Goal: Transaction & Acquisition: Purchase product/service

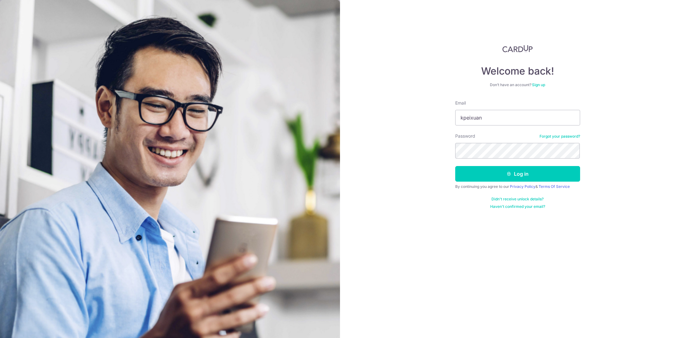
type input "kpeixuan"
click at [568, 140] on div "Password Forgot your password?" at bounding box center [517, 146] width 125 height 26
click at [569, 137] on link "Forgot your password?" at bounding box center [559, 136] width 41 height 5
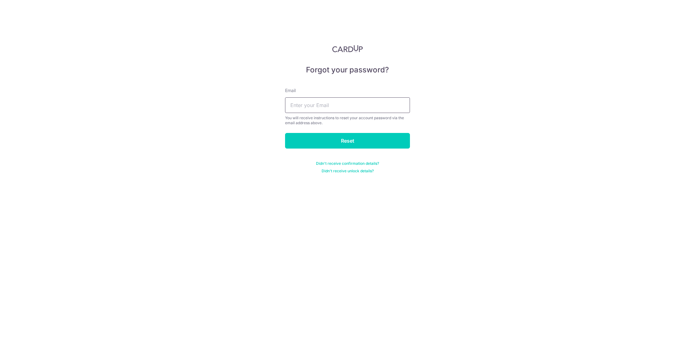
click at [380, 112] on input "text" at bounding box center [347, 105] width 125 height 16
type input "kpeixuan@gmail.com"
click at [285, 133] on input "Reset" at bounding box center [347, 141] width 125 height 16
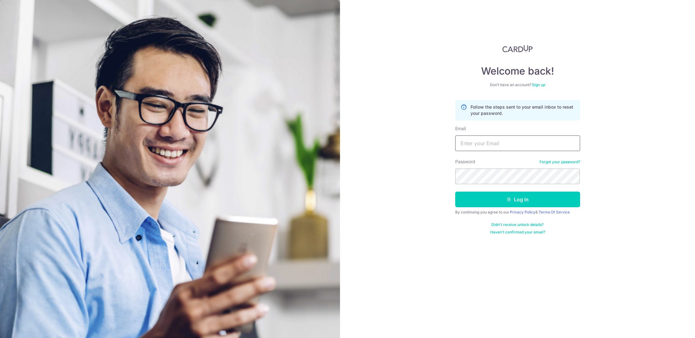
click at [519, 150] on input "Email" at bounding box center [517, 143] width 125 height 16
type input "kpeixuan@gmail.com"
click at [628, 112] on div "Welcome back! Don’t have an account? Sign up Follow the steps sent to your emai…" at bounding box center [517, 169] width 355 height 338
click at [455, 192] on button "Log in" at bounding box center [517, 200] width 125 height 16
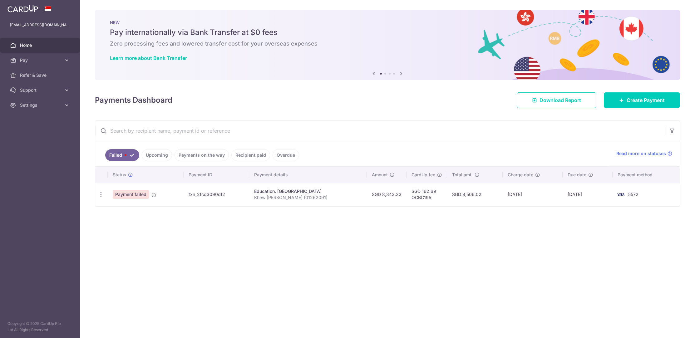
click at [120, 175] on span "Status" at bounding box center [119, 175] width 13 height 6
click at [138, 194] on span "Payment failed" at bounding box center [131, 194] width 36 height 9
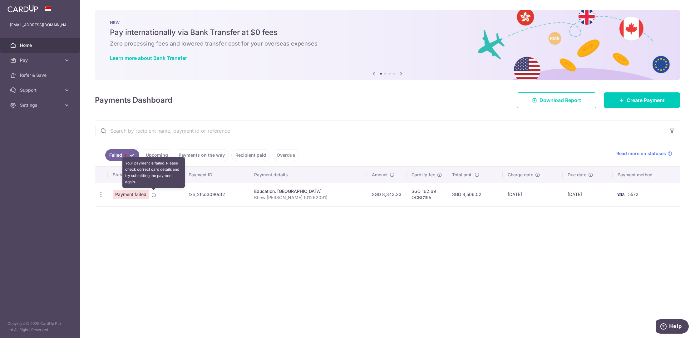
click at [154, 195] on icon at bounding box center [153, 195] width 5 height 5
click at [314, 195] on p "Khew Pei Xuan (01262091)" at bounding box center [308, 197] width 108 height 6
click at [592, 198] on td "15/08/2025" at bounding box center [587, 194] width 50 height 23
click at [648, 187] on td "5572" at bounding box center [645, 194] width 67 height 23
click at [638, 192] on span "5572" at bounding box center [633, 194] width 10 height 5
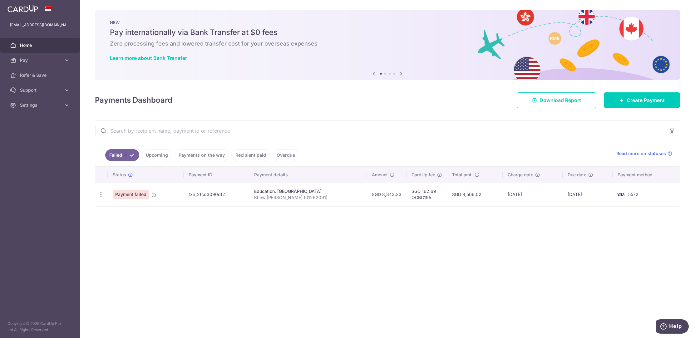
click at [638, 192] on span "5572" at bounding box center [633, 194] width 10 height 5
click at [643, 100] on span "Create Payment" at bounding box center [645, 99] width 38 height 7
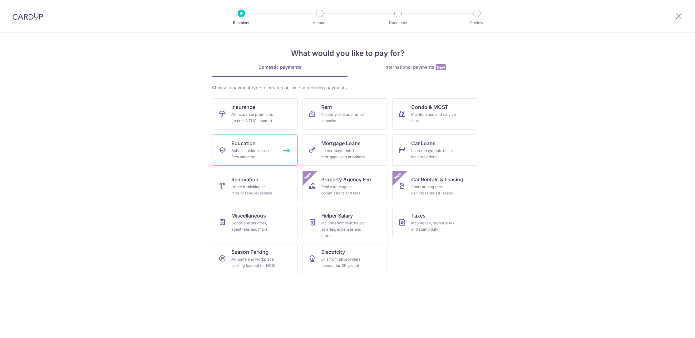
click at [242, 154] on div "School, tuition, course fees and more" at bounding box center [253, 154] width 45 height 12
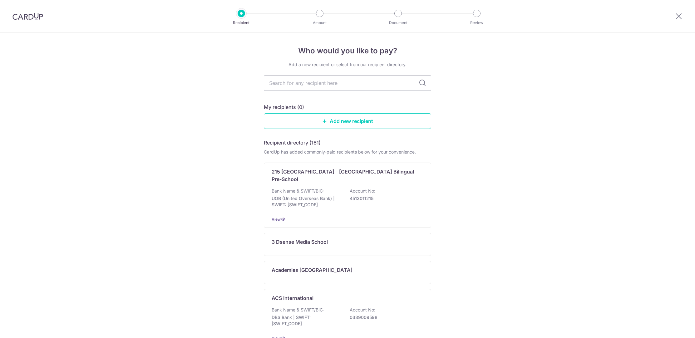
click at [340, 83] on input "text" at bounding box center [347, 83] width 167 height 16
type input "[GEOGRAPHIC_DATA]"
type input "Singapore management"
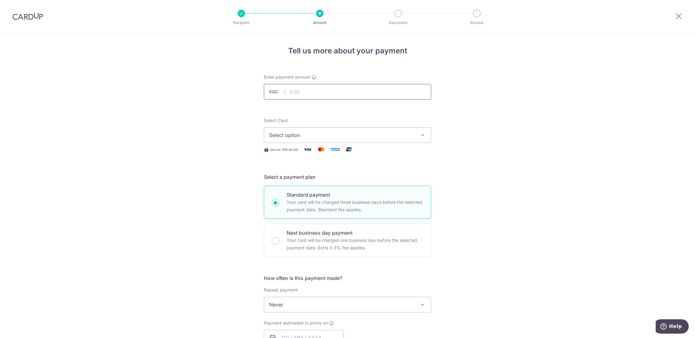
click at [306, 92] on input "text" at bounding box center [347, 92] width 167 height 16
click at [301, 140] on button "Select option" at bounding box center [347, 135] width 167 height 16
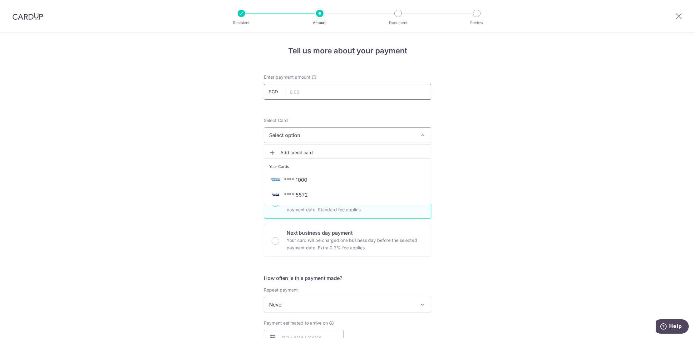
click at [310, 88] on input "text" at bounding box center [347, 92] width 167 height 16
paste input "8,343.33"
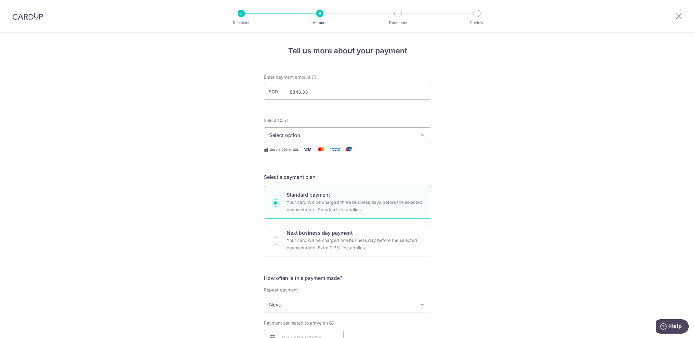
type input "8,343.33"
click at [545, 143] on div "Tell us more about your payment Enter payment amount SGD 8,343.33 8343.33 Selec…" at bounding box center [347, 315] width 695 height 565
click at [402, 135] on span "Select option" at bounding box center [341, 134] width 145 height 7
click at [325, 198] on link "**** 5572" at bounding box center [347, 194] width 167 height 15
click at [482, 199] on div "Tell us more about your payment Enter payment amount SGD 8,343.33 8343.33 Selec…" at bounding box center [347, 315] width 695 height 565
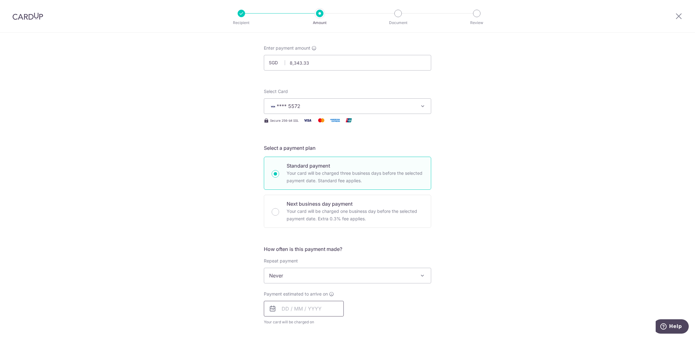
scroll to position [35, 0]
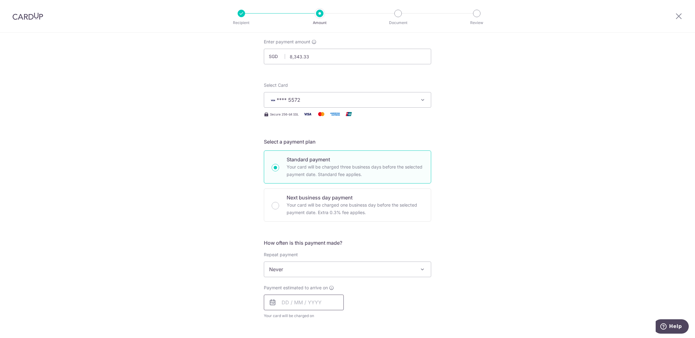
click at [301, 295] on input "text" at bounding box center [304, 303] width 80 height 16
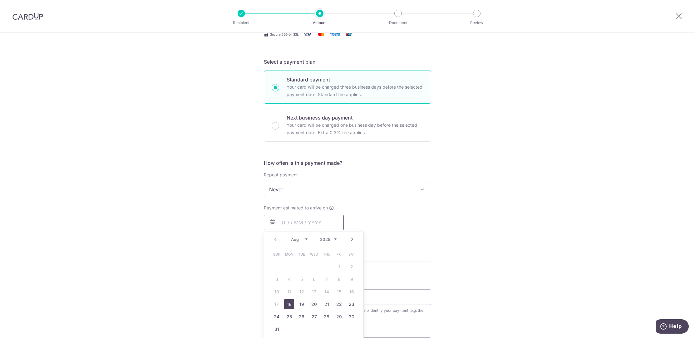
scroll to position [116, 0]
click at [289, 305] on link "18" at bounding box center [289, 303] width 10 height 10
type input "18/08/2025"
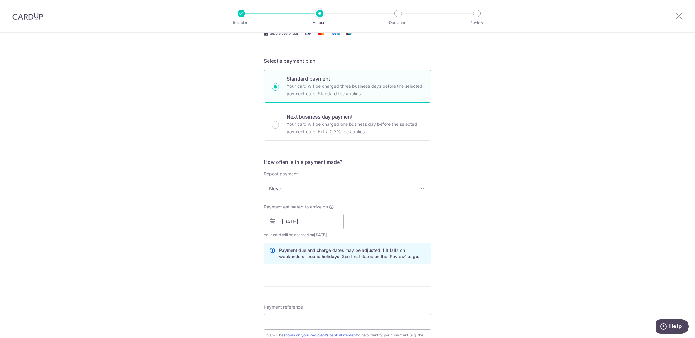
click at [456, 235] on div "Tell us more about your payment Enter payment amount SGD 8,343.33 8343.33 Selec…" at bounding box center [347, 212] width 695 height 590
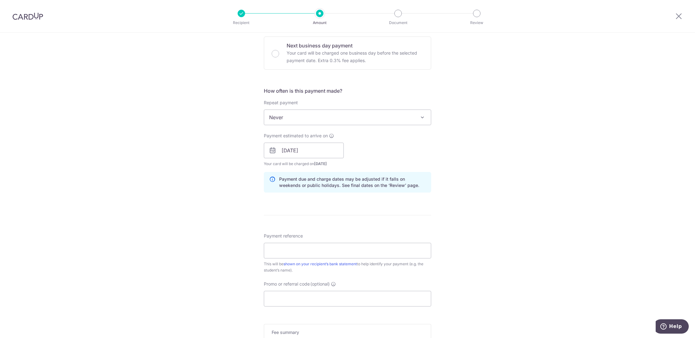
scroll to position [193, 0]
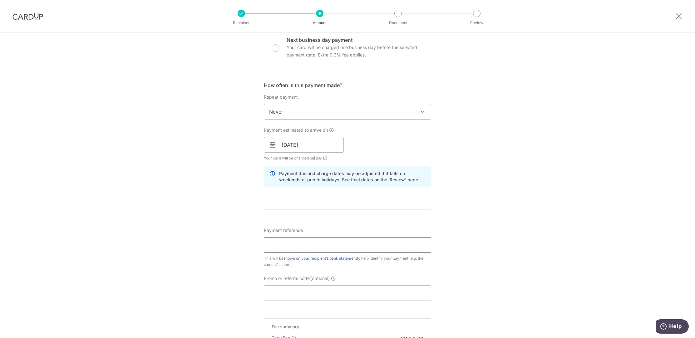
click at [303, 241] on input "Payment reference" at bounding box center [347, 245] width 167 height 16
click at [285, 249] on input "Payment reference" at bounding box center [347, 245] width 167 height 16
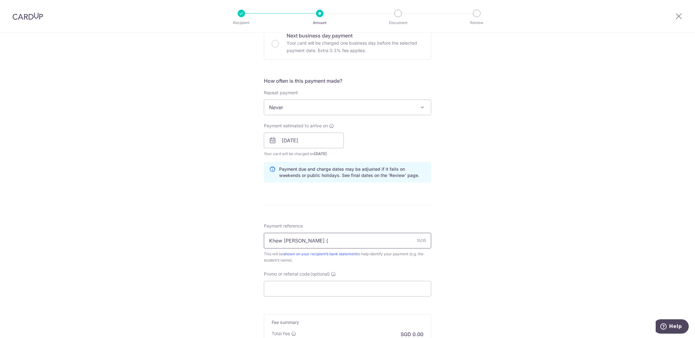
scroll to position [202, 0]
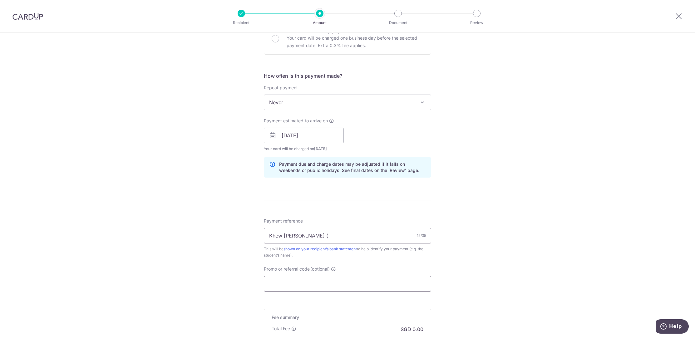
type input "Khew Pei Xuan ("
click at [299, 279] on input "Promo or referral code (optional)" at bounding box center [347, 284] width 167 height 16
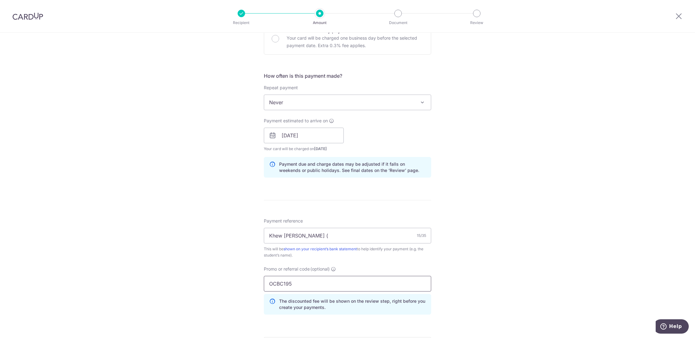
type input "OCBC195"
click button "Add Card" at bounding box center [0, 0] width 0 height 0
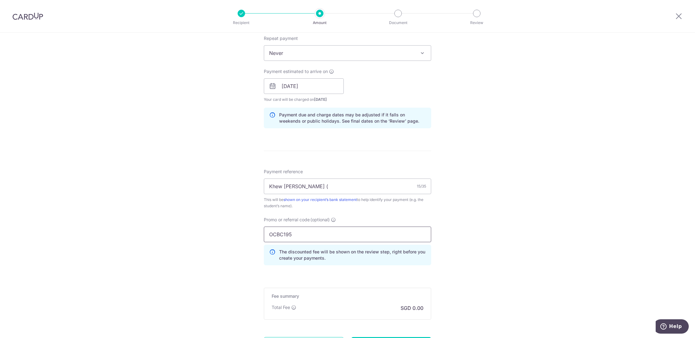
scroll to position [292, 0]
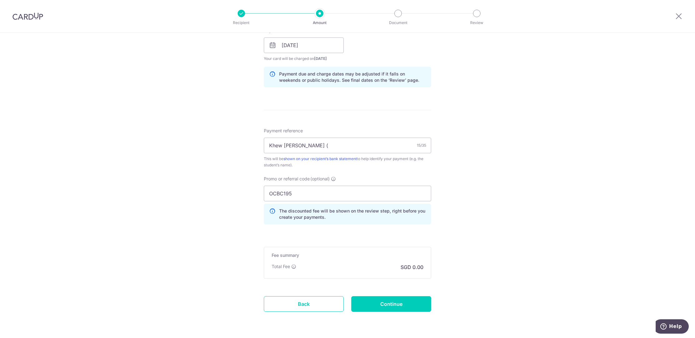
click at [521, 261] on div "Tell us more about your payment Enter payment amount SGD 8,343.33 8343.33 Selec…" at bounding box center [347, 49] width 695 height 618
click at [339, 149] on input "Khew Pei Xuan (" at bounding box center [347, 146] width 167 height 16
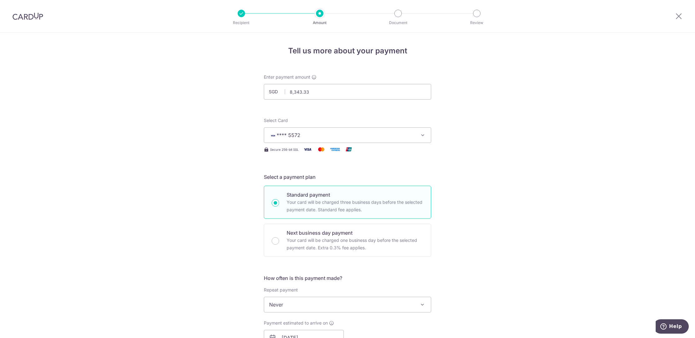
scroll to position [312, 0]
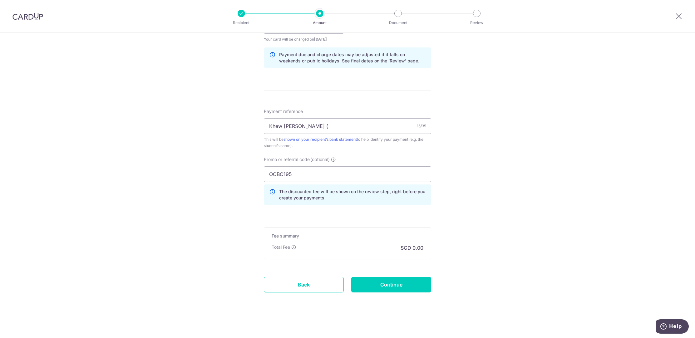
click at [498, 207] on div "Tell us more about your payment Enter payment amount SGD 8,343.33 8343.33 Selec…" at bounding box center [347, 30] width 695 height 618
click at [335, 125] on input "Khew Pei Xuan (" at bounding box center [347, 126] width 167 height 16
type input "Khew Pei Xuan (01262091)"
click at [335, 172] on input "OCBC195" at bounding box center [347, 174] width 167 height 16
click at [374, 187] on div "The discounted fee will be shown on the review step, right before you create yo…" at bounding box center [347, 194] width 167 height 21
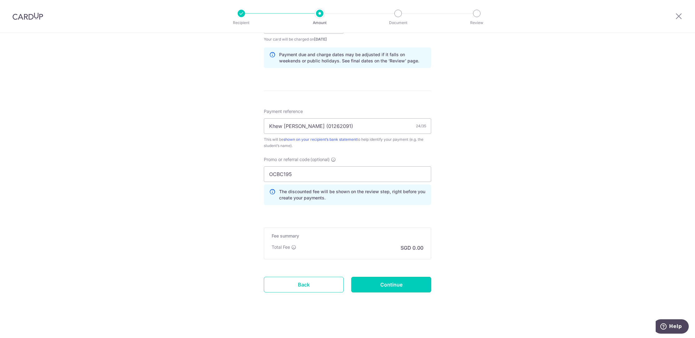
drag, startPoint x: 396, startPoint y: 281, endPoint x: 227, endPoint y: 258, distance: 170.8
click at [396, 281] on input "Continue" at bounding box center [391, 285] width 80 height 16
type input "Create Schedule"
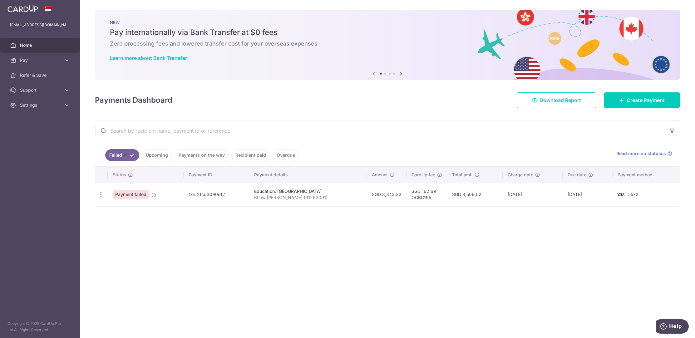
click at [406, 194] on td "SGD 8,343.33" at bounding box center [387, 194] width 40 height 23
copy td "8,343.33"
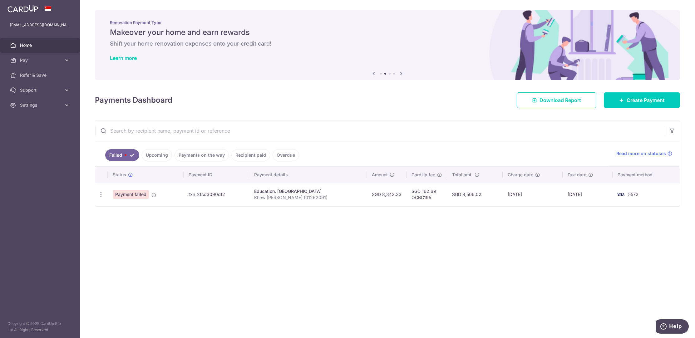
click at [491, 197] on td "SGD 8,506.02" at bounding box center [475, 194] width 56 height 23
click at [254, 197] on p "Khew [PERSON_NAME] (01262091)" at bounding box center [308, 197] width 108 height 6
click at [270, 192] on div "Education. [GEOGRAPHIC_DATA]" at bounding box center [308, 191] width 108 height 6
click at [224, 196] on td "txn_2fcd3090df2" at bounding box center [216, 194] width 66 height 23
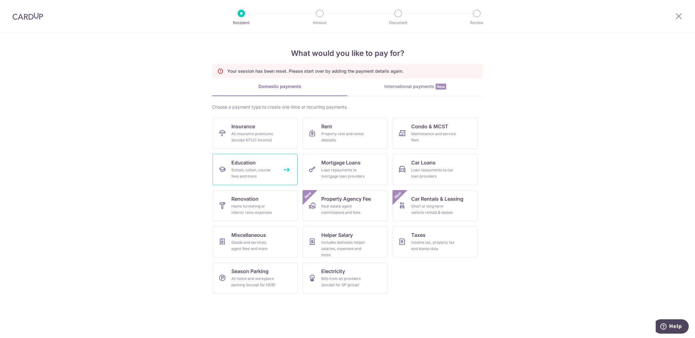
click at [247, 171] on div "School, tuition, course fees and more" at bounding box center [253, 173] width 45 height 12
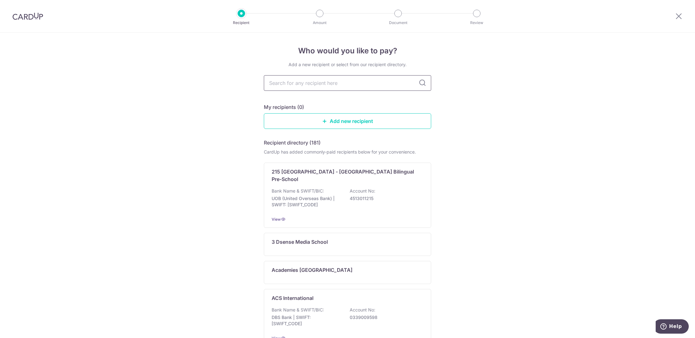
click at [352, 89] on input "text" at bounding box center [347, 83] width 167 height 16
type input "Singapore management"
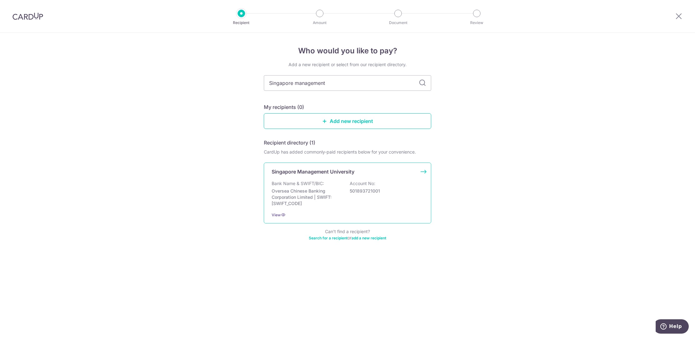
click at [308, 189] on p "Oversea Chinese Banking Corporation Limited | SWIFT: OCBCSGSGXXX" at bounding box center [307, 197] width 70 height 19
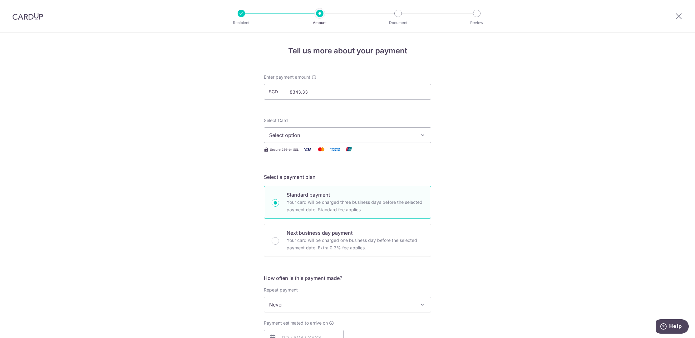
type input "8,343.33"
click at [328, 137] on span "Select option" at bounding box center [341, 134] width 145 height 7
click at [310, 194] on span "**** 5572" at bounding box center [347, 194] width 157 height 7
click at [552, 251] on div "Tell us more about your payment Enter payment amount SGD 8,343.33 8343.33 Selec…" at bounding box center [347, 315] width 695 height 565
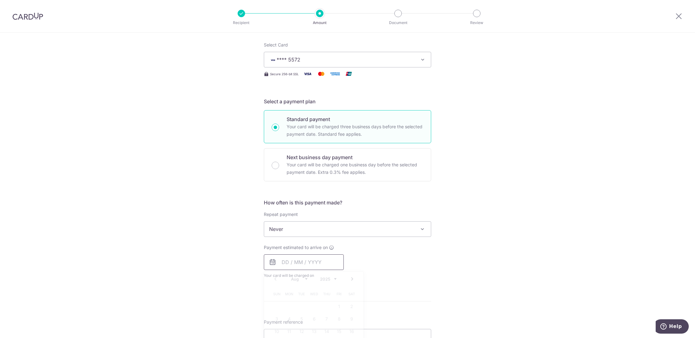
click at [295, 261] on input "text" at bounding box center [304, 262] width 80 height 16
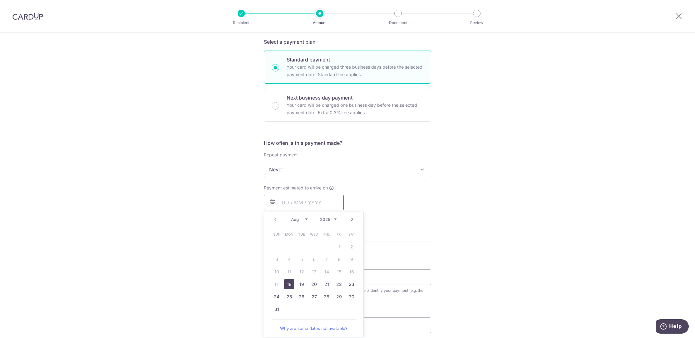
scroll to position [144, 0]
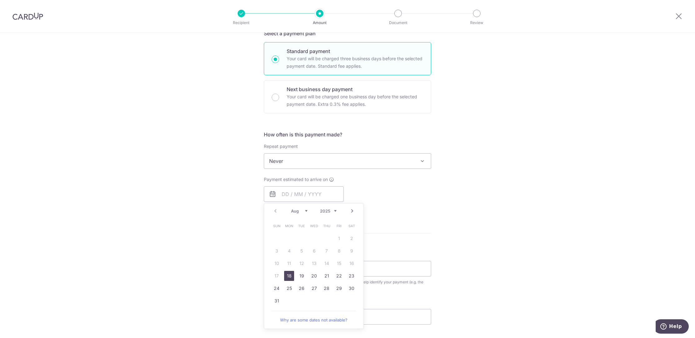
click at [286, 272] on link "18" at bounding box center [289, 276] width 10 height 10
type input "[DATE]"
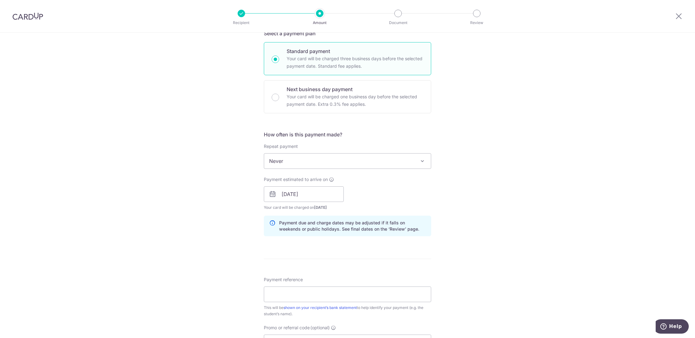
click at [499, 252] on div "Tell us more about your payment Enter payment amount SGD 8,343.33 8343.33 Selec…" at bounding box center [347, 184] width 695 height 590
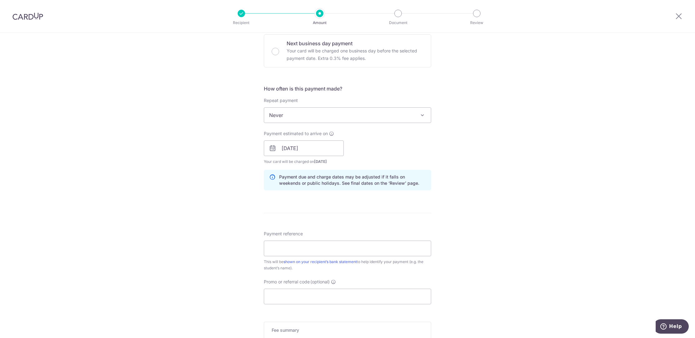
scroll to position [271, 0]
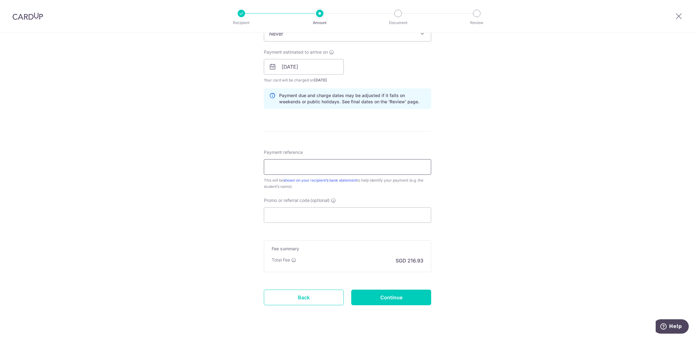
click at [322, 161] on input "Payment reference" at bounding box center [347, 167] width 167 height 16
type input "Khew [PERSON_NAME] (01262091)"
click at [325, 219] on input "Promo or referral code (optional)" at bounding box center [347, 215] width 167 height 16
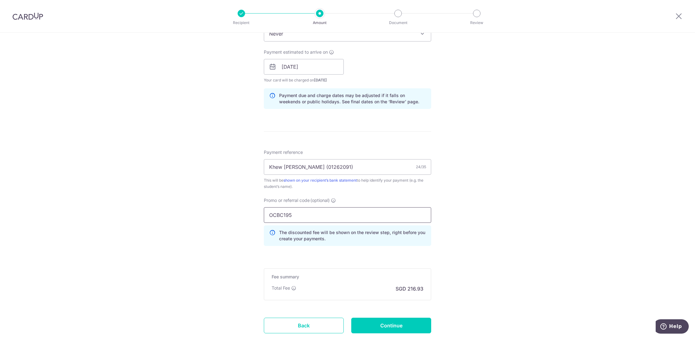
type input "OCBC195"
click at [512, 266] on div "Tell us more about your payment Enter payment amount SGD 8,343.33 8343.33 Selec…" at bounding box center [347, 71] width 695 height 618
click at [389, 216] on input "OCBC195" at bounding box center [347, 215] width 167 height 16
click button "Add Card" at bounding box center [0, 0] width 0 height 0
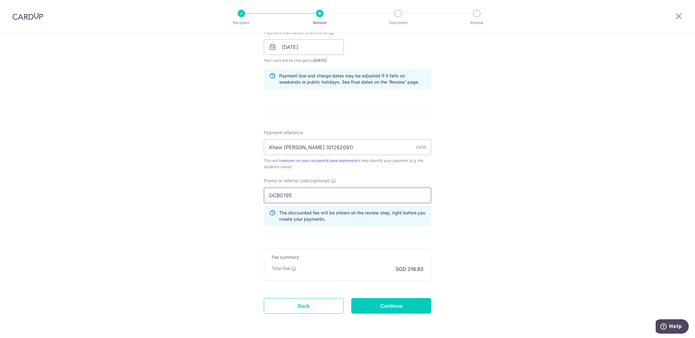
scroll to position [310, 0]
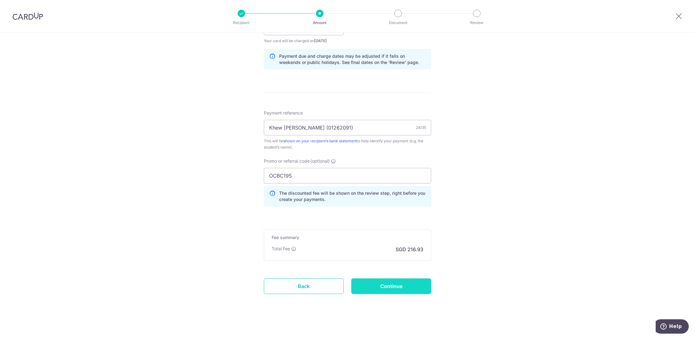
click at [412, 288] on input "Continue" at bounding box center [391, 286] width 80 height 16
type input "Create Schedule"
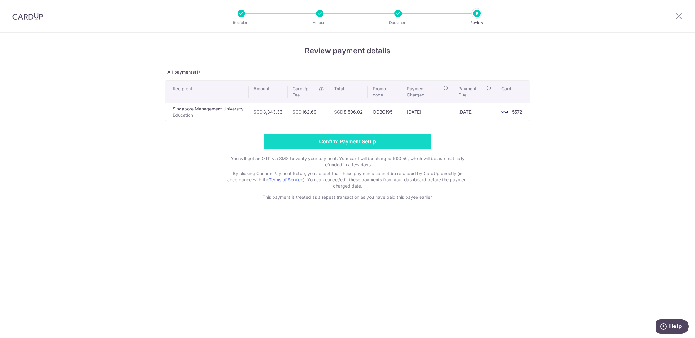
click at [382, 144] on input "Confirm Payment Setup" at bounding box center [347, 142] width 167 height 16
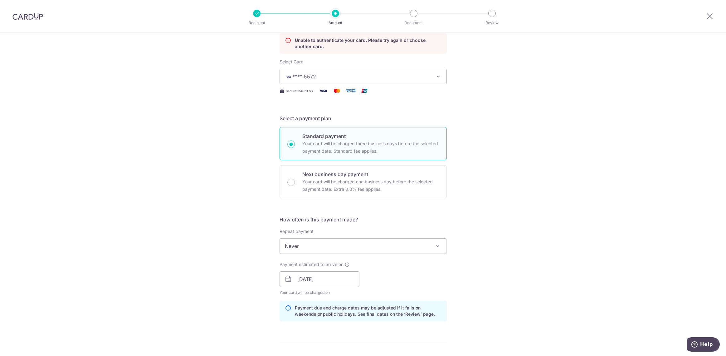
click at [568, 140] on div "Tell us more about your payment Enter payment amount SGD 8,343.33 8343.33 Unabl…" at bounding box center [363, 271] width 726 height 644
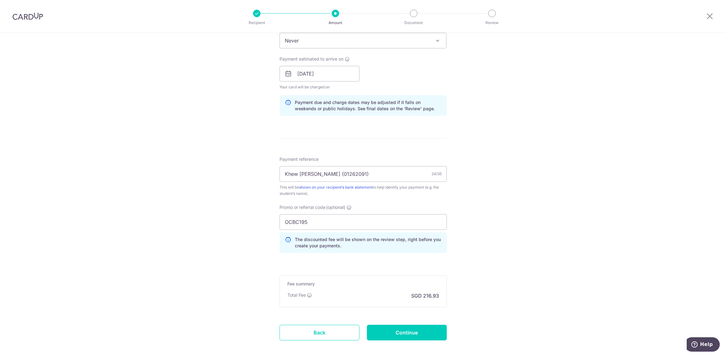
scroll to position [320, 0]
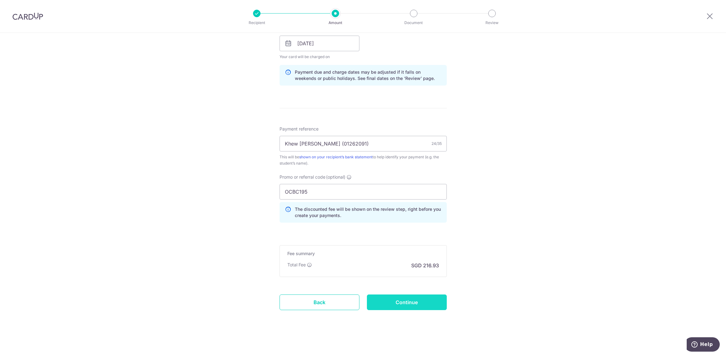
click at [401, 305] on input "Continue" at bounding box center [407, 302] width 80 height 16
type input "Update Schedule"
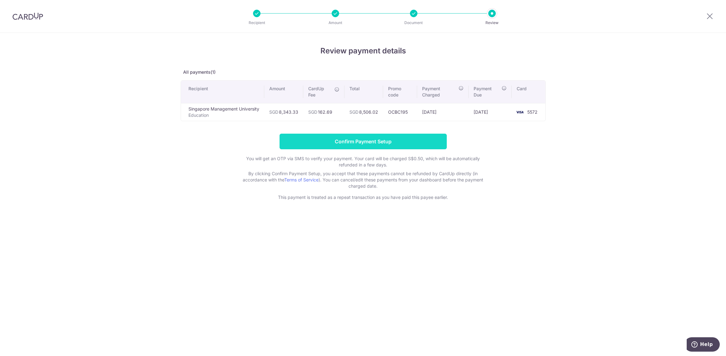
click at [410, 141] on input "Confirm Payment Setup" at bounding box center [363, 142] width 167 height 16
